Goal: Information Seeking & Learning: Learn about a topic

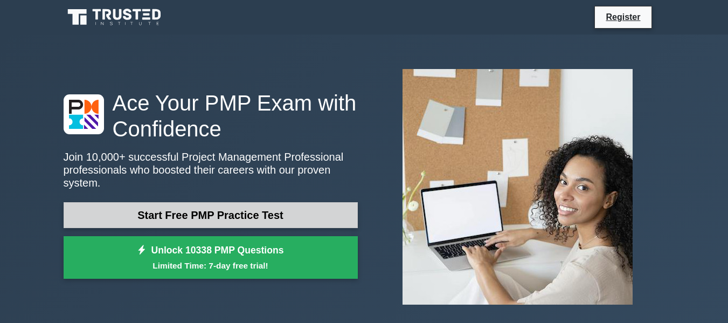
click at [198, 213] on link "Start Free PMP Practice Test" at bounding box center [211, 215] width 294 height 26
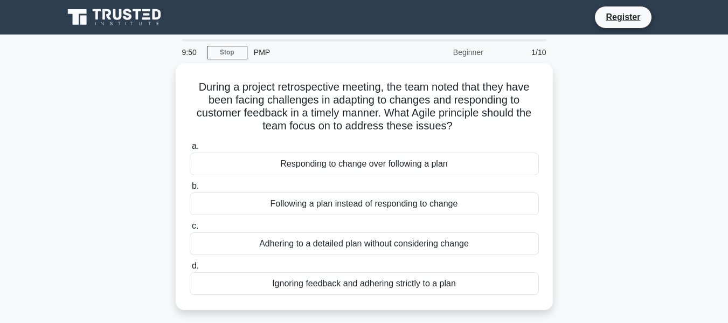
scroll to position [22, 0]
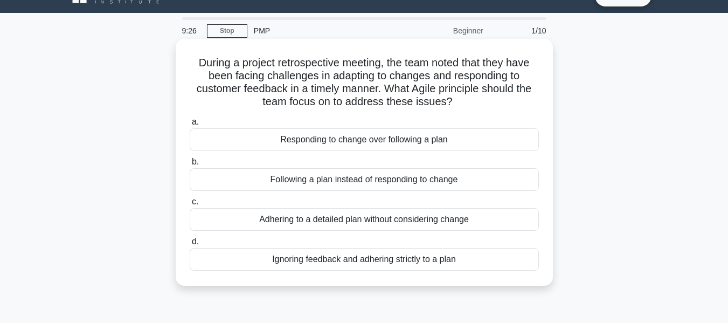
click at [320, 220] on div "Adhering to a detailed plan without considering change" at bounding box center [364, 219] width 349 height 23
click at [190, 205] on input "c. Adhering to a detailed plan without considering change" at bounding box center [190, 201] width 0 height 7
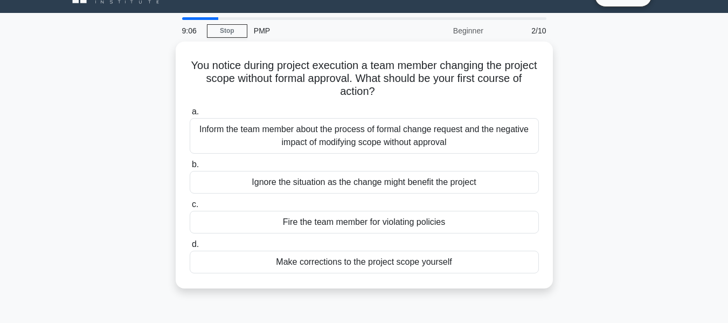
scroll to position [0, 0]
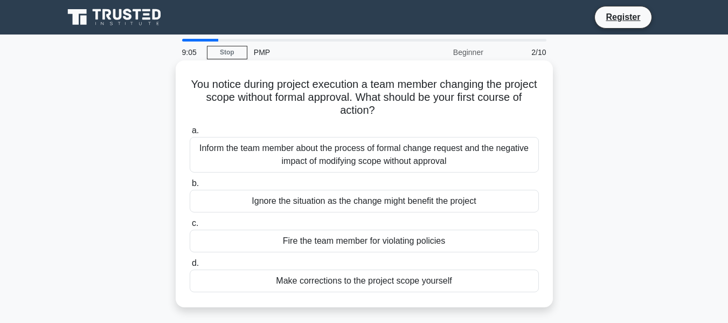
click at [434, 155] on div "Inform the team member about the process of formal change request and the negat…" at bounding box center [364, 155] width 349 height 36
click at [190, 134] on input "a. Inform the team member about the process of formal change request and the ne…" at bounding box center [190, 130] width 0 height 7
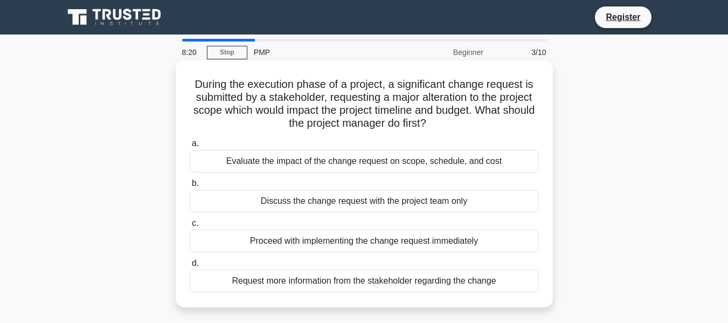
click at [436, 282] on div "Request more information from the stakeholder regarding the change" at bounding box center [364, 280] width 349 height 23
click at [190, 267] on input "d. Request more information from the stakeholder regarding the change" at bounding box center [190, 263] width 0 height 7
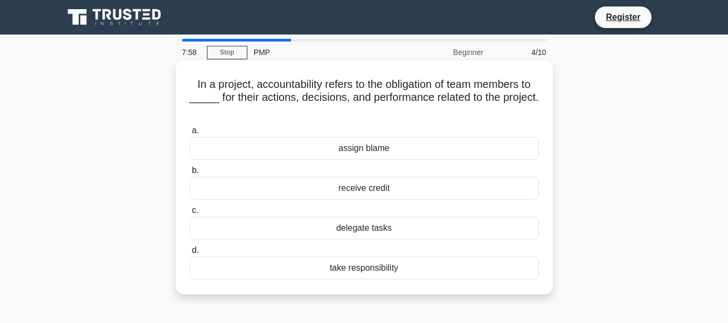
click at [376, 266] on div "take responsibility" at bounding box center [364, 267] width 349 height 23
click at [190, 254] on input "d. take responsibility" at bounding box center [190, 250] width 0 height 7
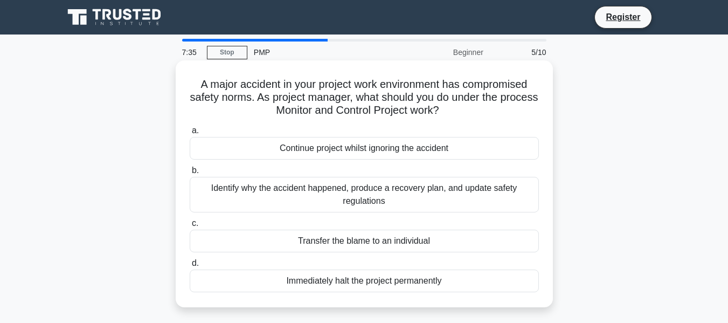
click at [437, 191] on div "Identify why the accident happened, produce a recovery plan, and update safety …" at bounding box center [364, 195] width 349 height 36
click at [190, 174] on input "b. Identify why the accident happened, produce a recovery plan, and update safe…" at bounding box center [190, 170] width 0 height 7
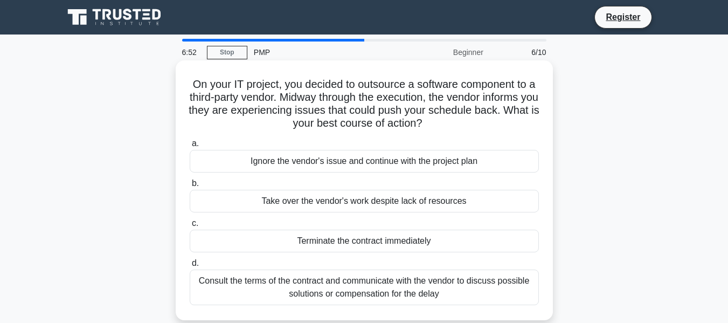
click at [429, 281] on div "Consult the terms of the contract and communicate with the vendor to discuss po…" at bounding box center [364, 287] width 349 height 36
click at [190, 267] on input "d. Consult the terms of the contract and communicate with the vendor to discuss…" at bounding box center [190, 263] width 0 height 7
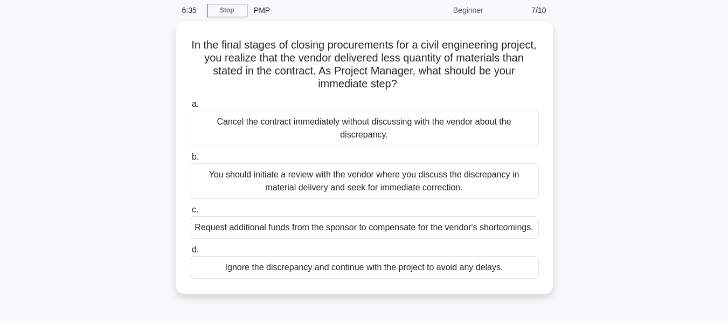
scroll to position [43, 0]
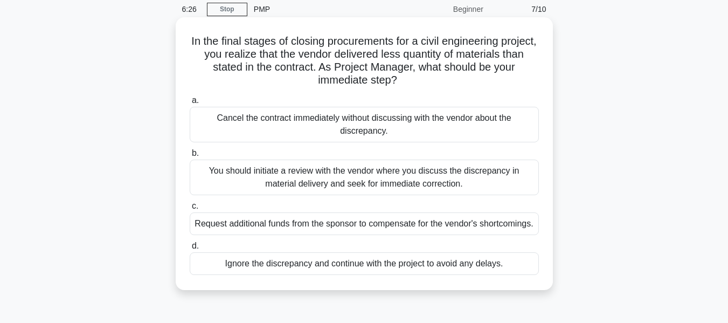
click at [372, 180] on div "You should initiate a review with the vendor where you discuss the discrepancy …" at bounding box center [364, 177] width 349 height 36
click at [190, 157] on input "b. You should initiate a review with the vendor where you discuss the discrepan…" at bounding box center [190, 153] width 0 height 7
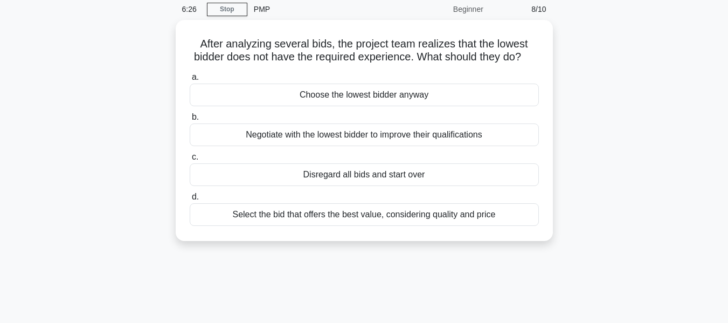
scroll to position [0, 0]
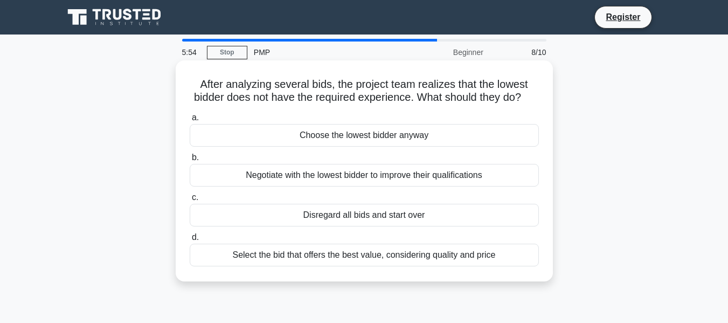
click at [432, 266] on div "Select the bid that offers the best value, considering quality and price" at bounding box center [364, 255] width 349 height 23
click at [190, 241] on input "d. Select the bid that offers the best value, considering quality and price" at bounding box center [190, 237] width 0 height 7
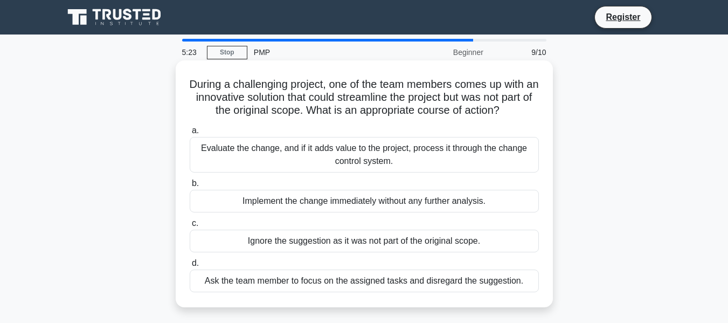
click at [413, 166] on div "Evaluate the change, and if it adds value to the project, process it through th…" at bounding box center [364, 155] width 349 height 36
click at [190, 134] on input "a. Evaluate the change, and if it adds value to the project, process it through…" at bounding box center [190, 130] width 0 height 7
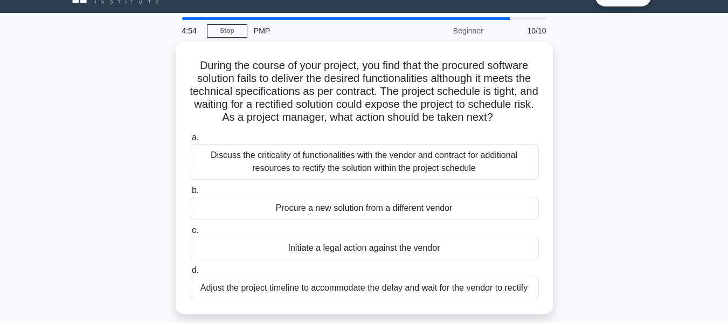
scroll to position [43, 0]
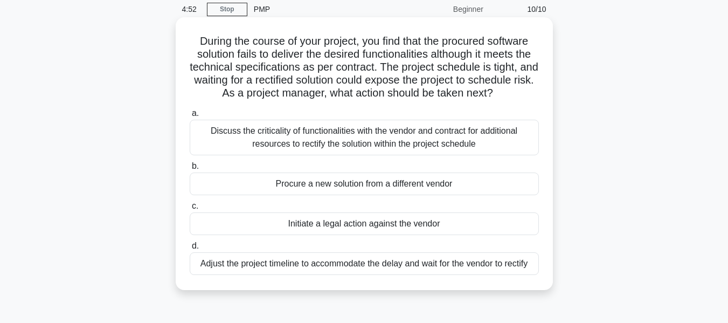
click at [478, 155] on div "Discuss the criticality of functionalities with the vendor and contract for add…" at bounding box center [364, 138] width 349 height 36
click at [190, 117] on input "a. Discuss the criticality of functionalities with the vendor and contract for …" at bounding box center [190, 113] width 0 height 7
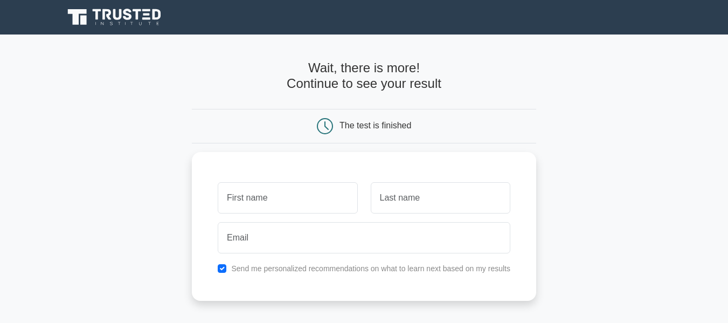
drag, startPoint x: 727, startPoint y: 148, endPoint x: 722, endPoint y: 182, distance: 34.2
click at [722, 182] on main "Wait, there is more! Continue to see your result The test is finished and the" at bounding box center [364, 228] width 728 height 388
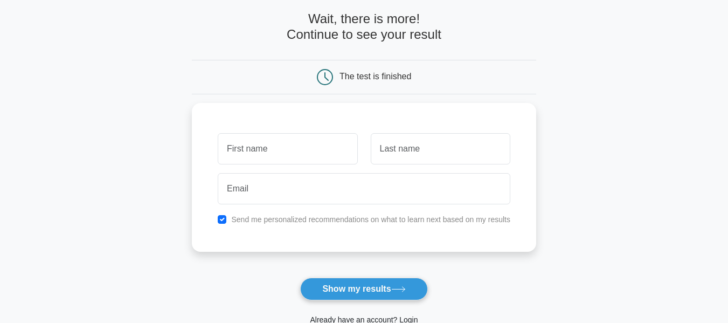
scroll to position [86, 0]
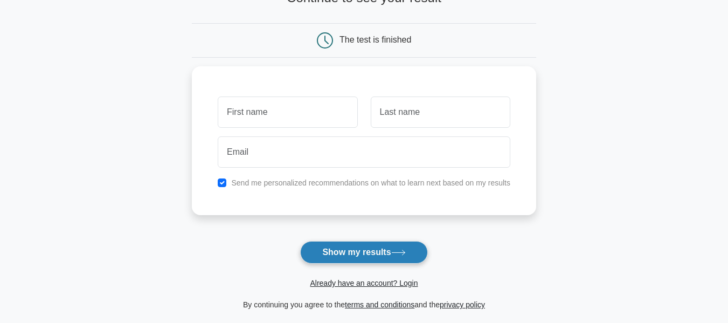
click at [366, 252] on button "Show my results" at bounding box center [363, 252] width 127 height 23
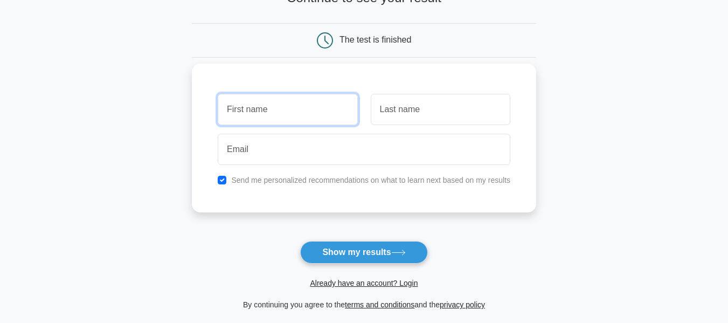
click at [283, 112] on input "text" at bounding box center [288, 109] width 140 height 31
type input "Rajeev"
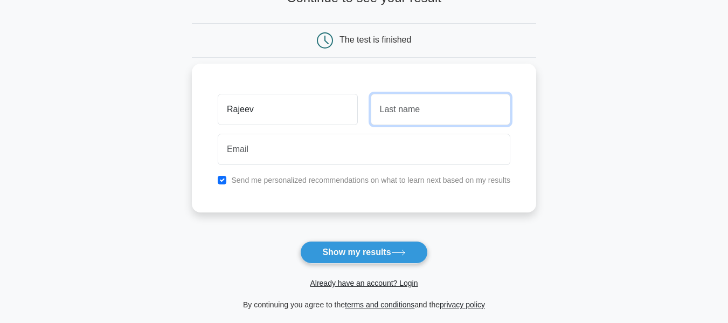
click at [416, 115] on input "text" at bounding box center [441, 109] width 140 height 31
type input "Kumar"
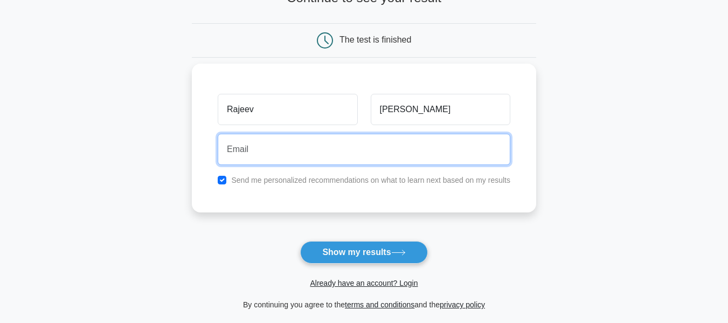
click at [331, 150] on input "email" at bounding box center [364, 149] width 293 height 31
type input "rajeevkumar704@gmail.com"
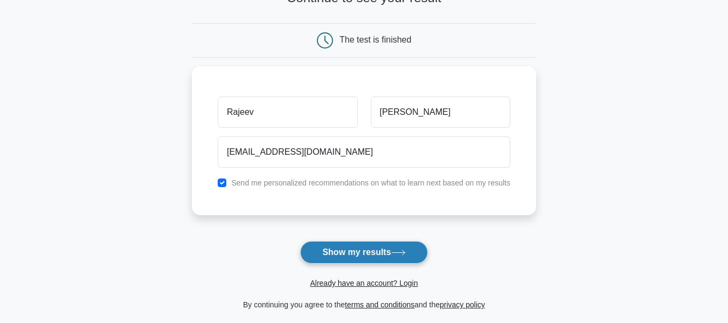
click at [359, 251] on button "Show my results" at bounding box center [363, 252] width 127 height 23
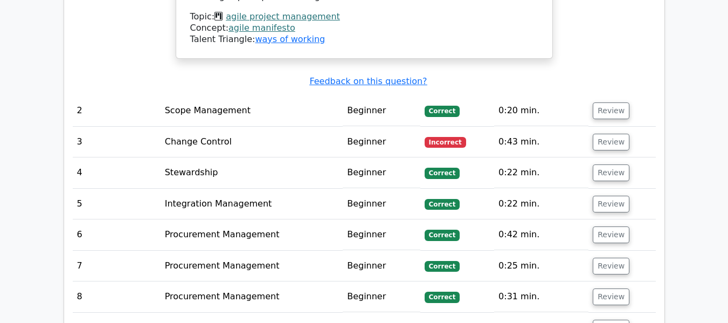
scroll to position [1422, 0]
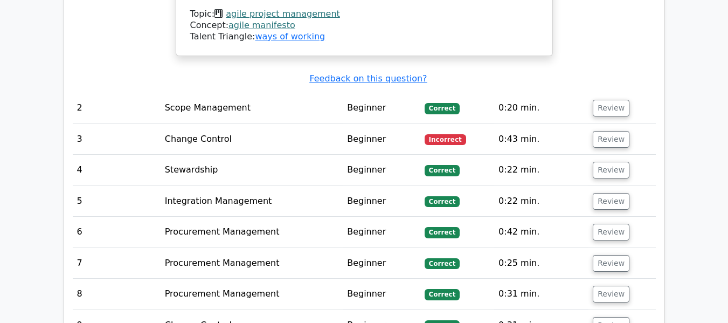
click at [196, 124] on td "Change Control" at bounding box center [252, 139] width 182 height 31
click at [601, 131] on button "Review" at bounding box center [611, 139] width 37 height 17
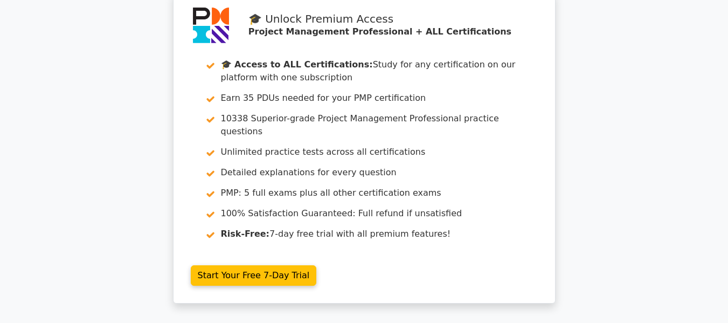
scroll to position [0, 0]
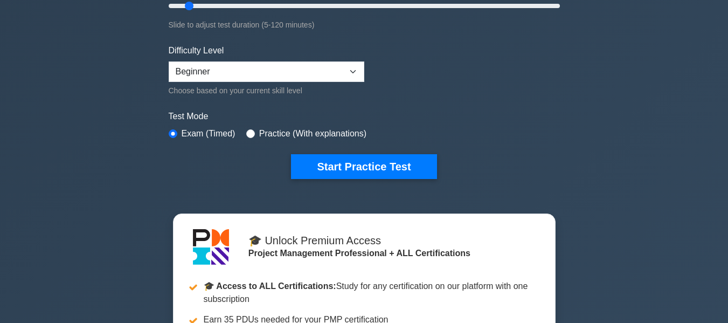
scroll to position [237, 0]
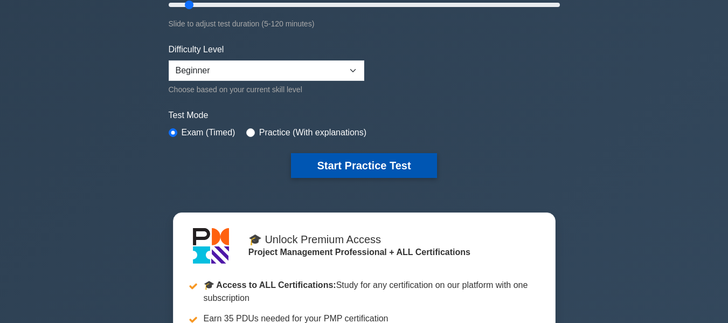
click at [349, 167] on button "Start Practice Test" at bounding box center [363, 165] width 145 height 25
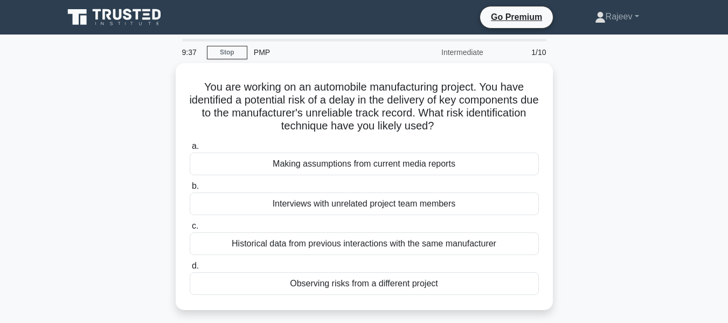
scroll to position [22, 0]
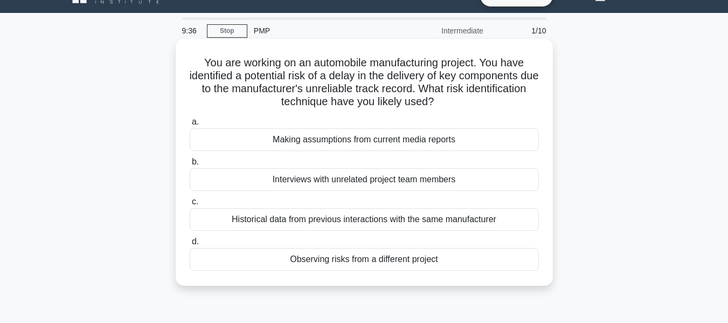
click at [373, 256] on div "Observing risks from a different project" at bounding box center [364, 259] width 349 height 23
click at [190, 245] on input "d. Observing risks from a different project" at bounding box center [190, 241] width 0 height 7
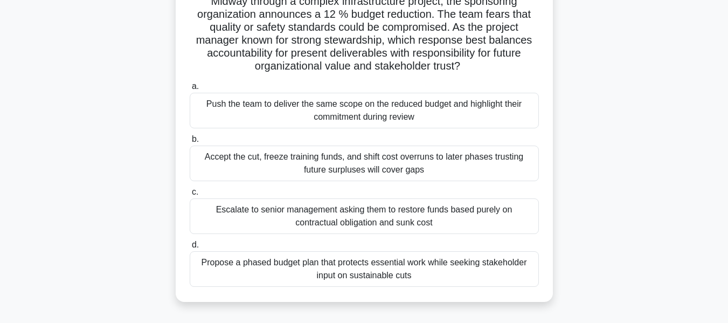
scroll to position [86, 0]
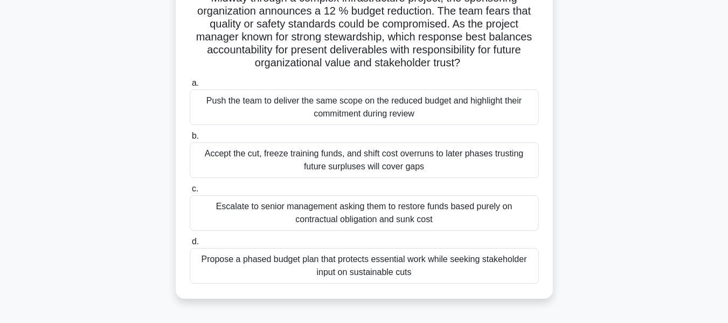
click at [403, 267] on div "Propose a phased budget plan that protects essential work while seeking stakeho…" at bounding box center [364, 266] width 349 height 36
click at [190, 245] on input "d. Propose a phased budget plan that protects essential work while seeking stak…" at bounding box center [190, 241] width 0 height 7
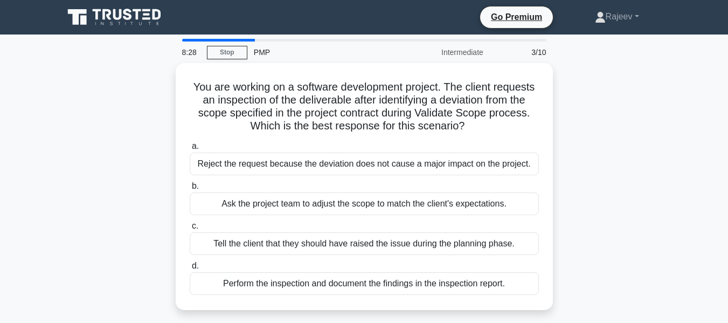
scroll to position [22, 0]
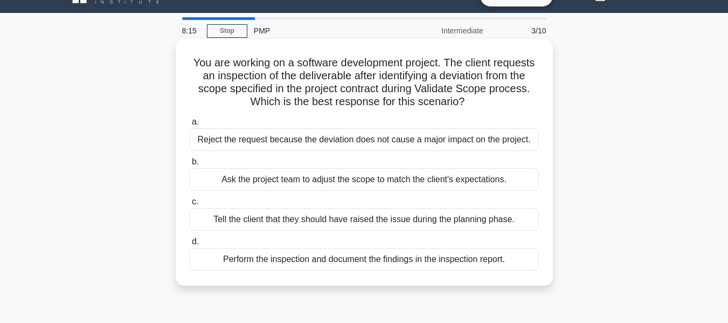
click at [480, 261] on div "Perform the inspection and document the findings in the inspection report." at bounding box center [364, 259] width 349 height 23
click at [190, 245] on input "d. Perform the inspection and document the findings in the inspection report." at bounding box center [190, 241] width 0 height 7
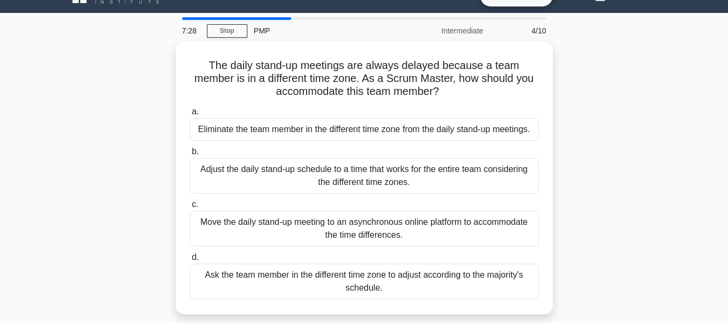
scroll to position [43, 0]
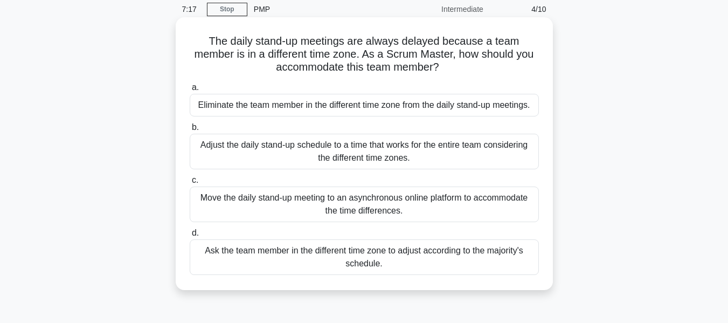
click at [358, 205] on div "Move the daily stand-up meeting to an asynchronous online platform to accommoda…" at bounding box center [364, 204] width 349 height 36
click at [190, 184] on input "c. Move the daily stand-up meeting to an asynchronous online platform to accomm…" at bounding box center [190, 180] width 0 height 7
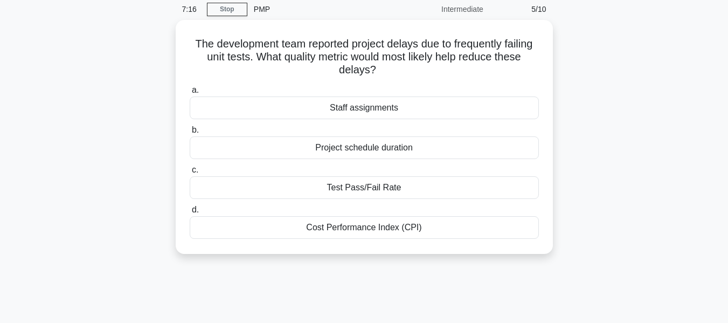
scroll to position [0, 0]
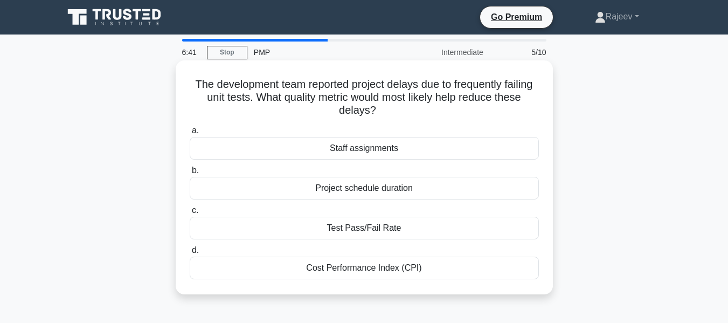
click at [402, 187] on div "Project schedule duration" at bounding box center [364, 188] width 349 height 23
click at [190, 174] on input "b. Project schedule duration" at bounding box center [190, 170] width 0 height 7
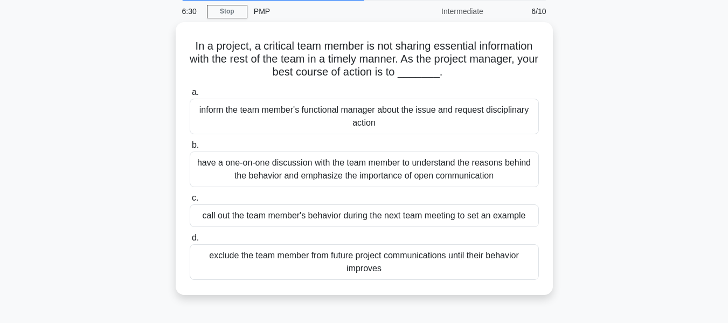
scroll to position [43, 0]
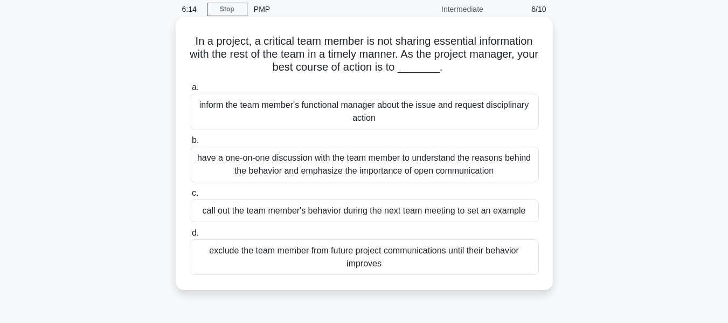
click at [393, 169] on div "have a one-on-one discussion with the team member to understand the reasons beh…" at bounding box center [364, 165] width 349 height 36
click at [190, 144] on input "b. have a one-on-one discussion with the team member to understand the reasons …" at bounding box center [190, 140] width 0 height 7
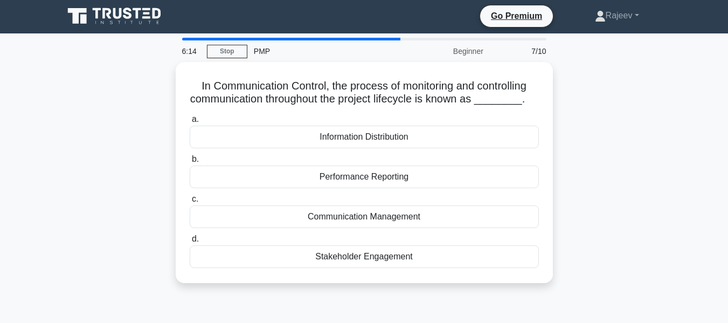
scroll to position [0, 0]
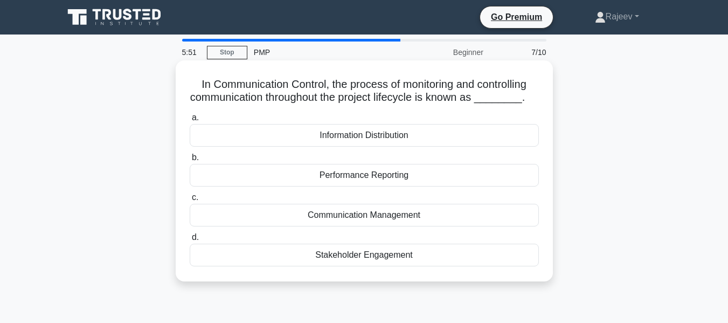
click at [400, 219] on div "Communication Management" at bounding box center [364, 215] width 349 height 23
click at [190, 201] on input "c. Communication Management" at bounding box center [190, 197] width 0 height 7
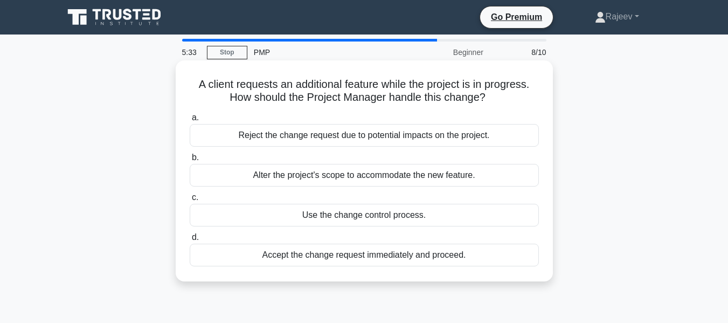
click at [405, 259] on div "Accept the change request immediately and proceed." at bounding box center [364, 255] width 349 height 23
click at [190, 241] on input "d. Accept the change request immediately and proceed." at bounding box center [190, 237] width 0 height 7
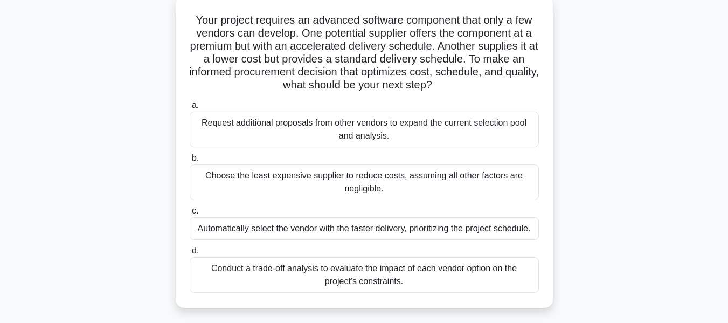
scroll to position [65, 0]
click at [463, 135] on div "Request additional proposals from other vendors to expand the current selection…" at bounding box center [364, 129] width 349 height 36
click at [190, 108] on input "a. Request additional proposals from other vendors to expand the current select…" at bounding box center [190, 104] width 0 height 7
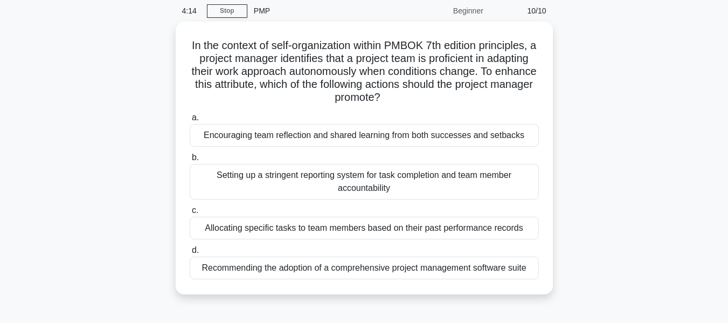
scroll to position [43, 0]
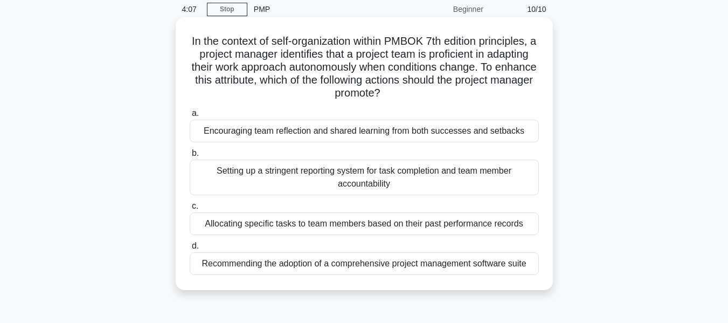
click at [376, 177] on div "Setting up a stringent reporting system for task completion and team member acc…" at bounding box center [364, 177] width 349 height 36
click at [190, 157] on input "b. Setting up a stringent reporting system for task completion and team member …" at bounding box center [190, 153] width 0 height 7
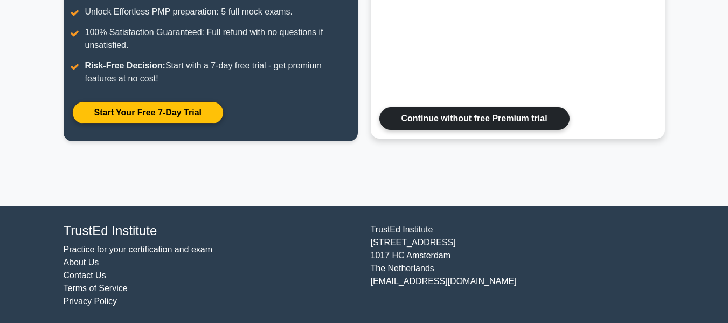
scroll to position [262, 0]
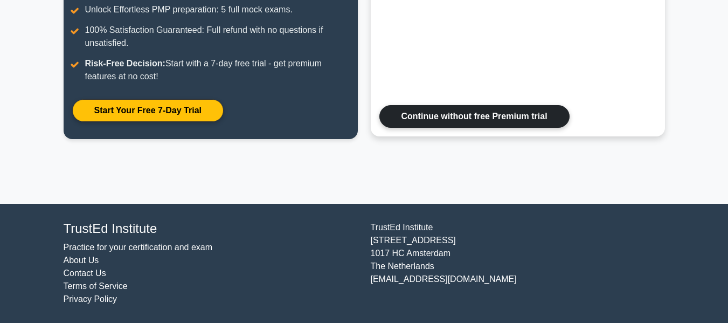
click at [516, 122] on link "Continue without free Premium trial" at bounding box center [474, 116] width 190 height 23
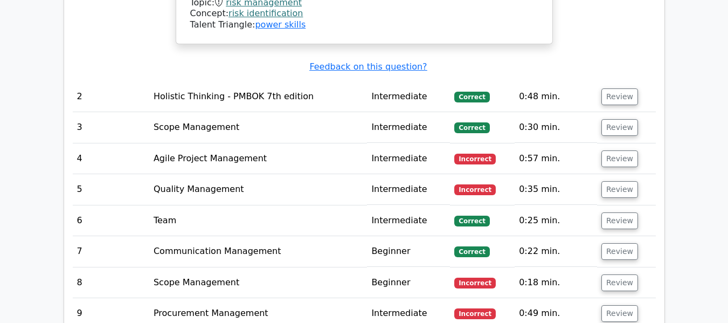
scroll to position [1487, 0]
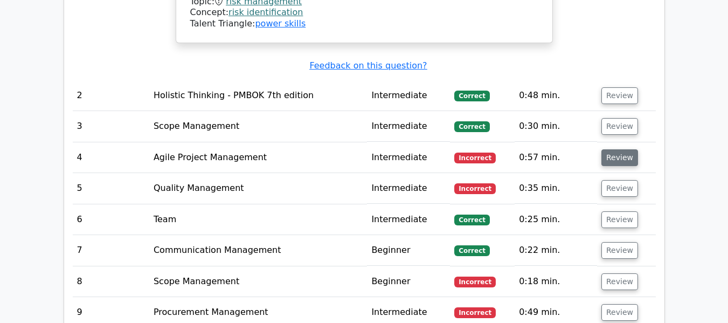
click at [610, 149] on button "Review" at bounding box center [619, 157] width 37 height 17
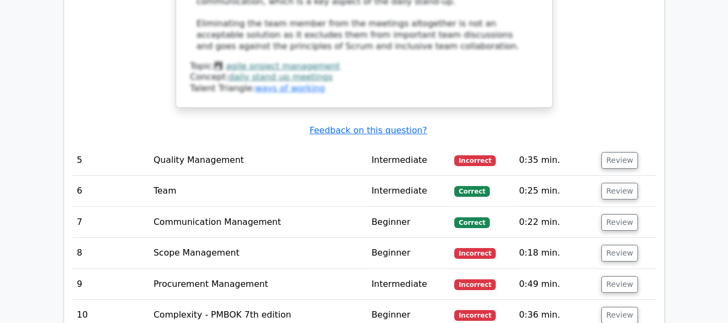
scroll to position [2134, 0]
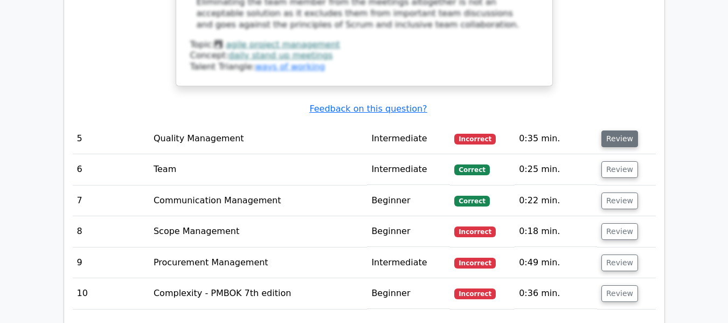
click at [619, 130] on button "Review" at bounding box center [619, 138] width 37 height 17
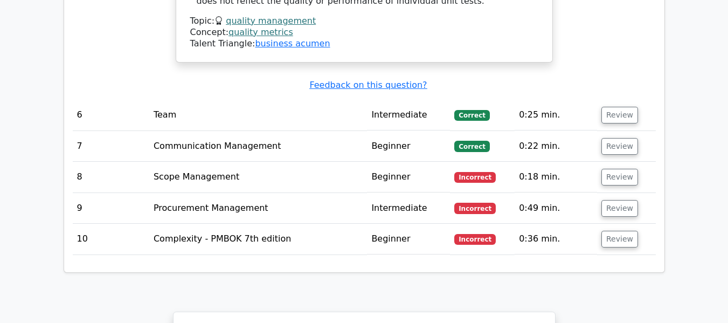
scroll to position [2651, 0]
click at [619, 168] on button "Review" at bounding box center [619, 176] width 37 height 17
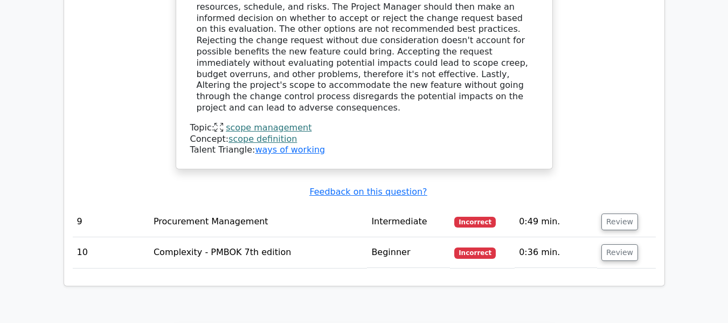
scroll to position [3125, 0]
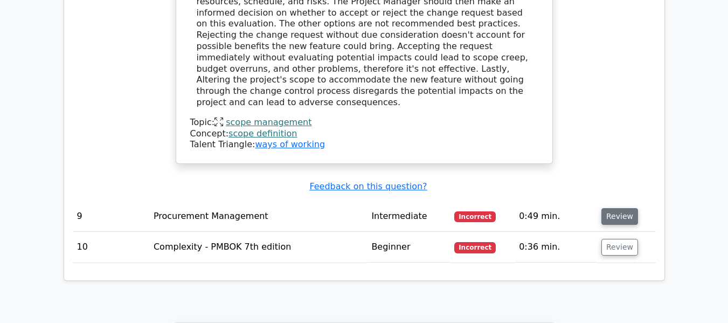
click at [618, 208] on button "Review" at bounding box center [619, 216] width 37 height 17
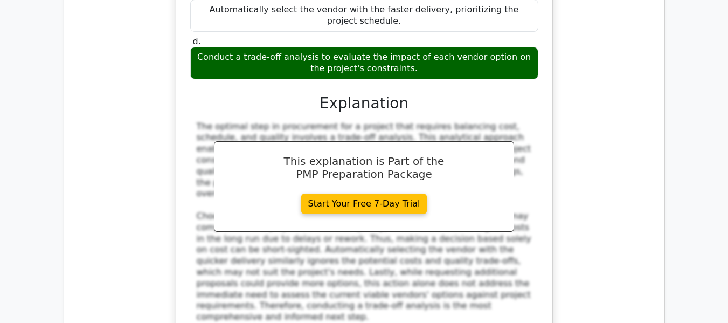
scroll to position [3664, 0]
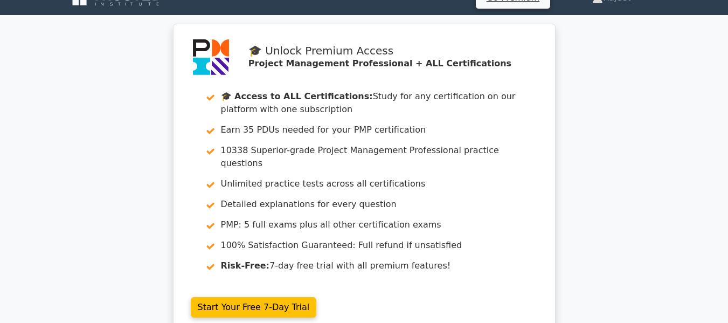
scroll to position [0, 0]
